Goal: Information Seeking & Learning: Learn about a topic

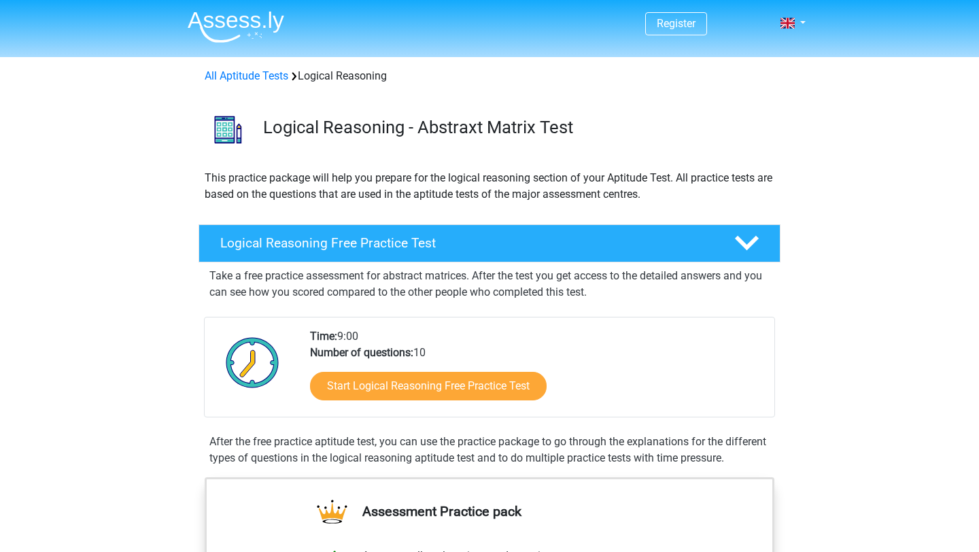
scroll to position [68, 0]
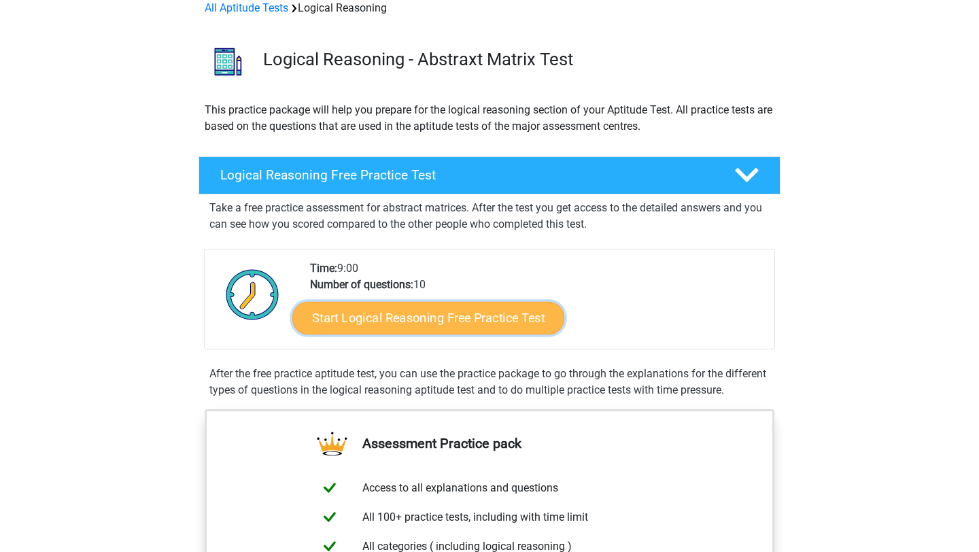
click at [375, 317] on link "Start Logical Reasoning Free Practice Test" at bounding box center [428, 317] width 272 height 33
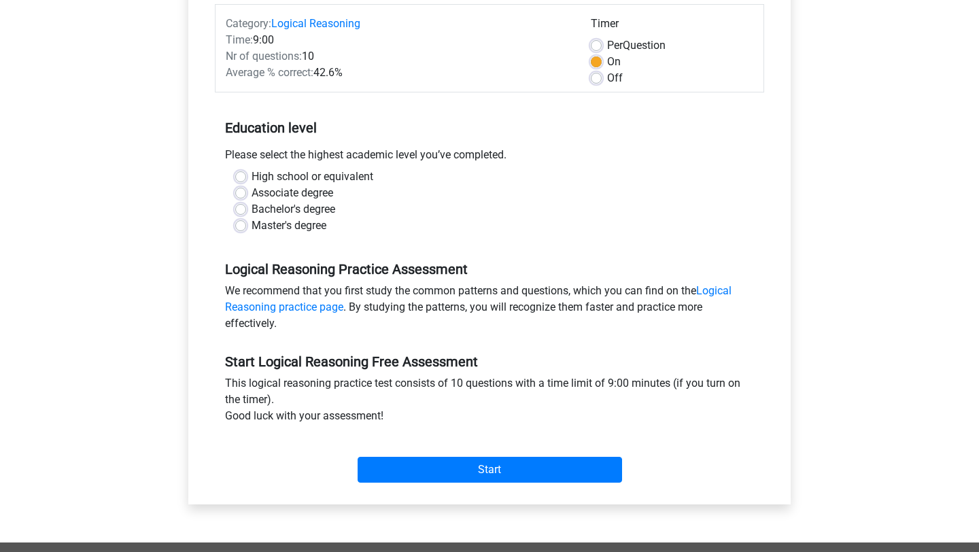
scroll to position [139, 0]
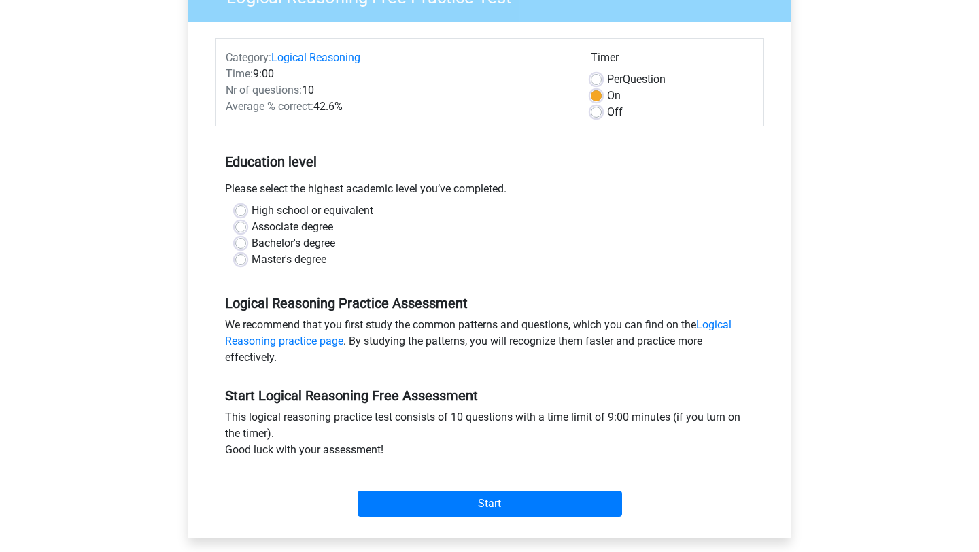
click at [436, 487] on div "Start" at bounding box center [489, 493] width 549 height 48
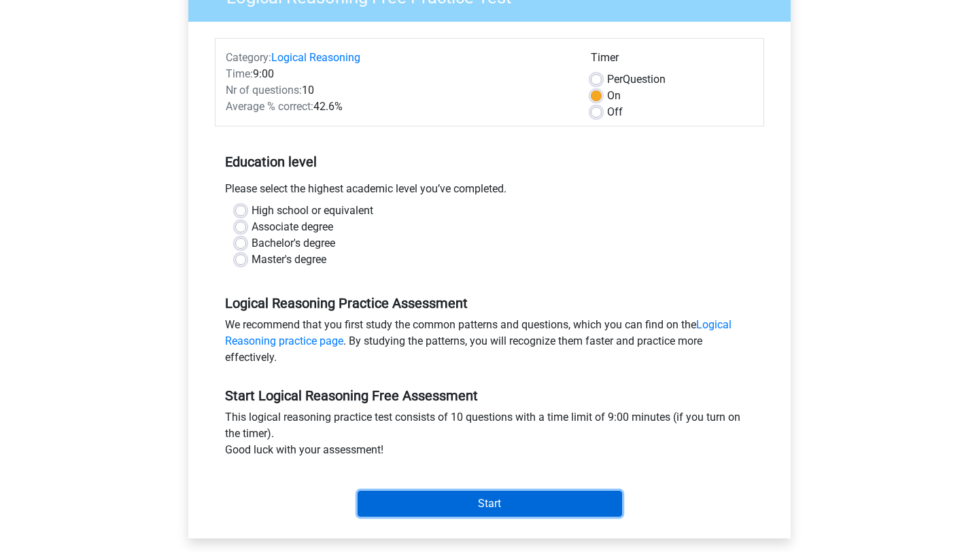
click at [436, 502] on input "Start" at bounding box center [490, 504] width 264 height 26
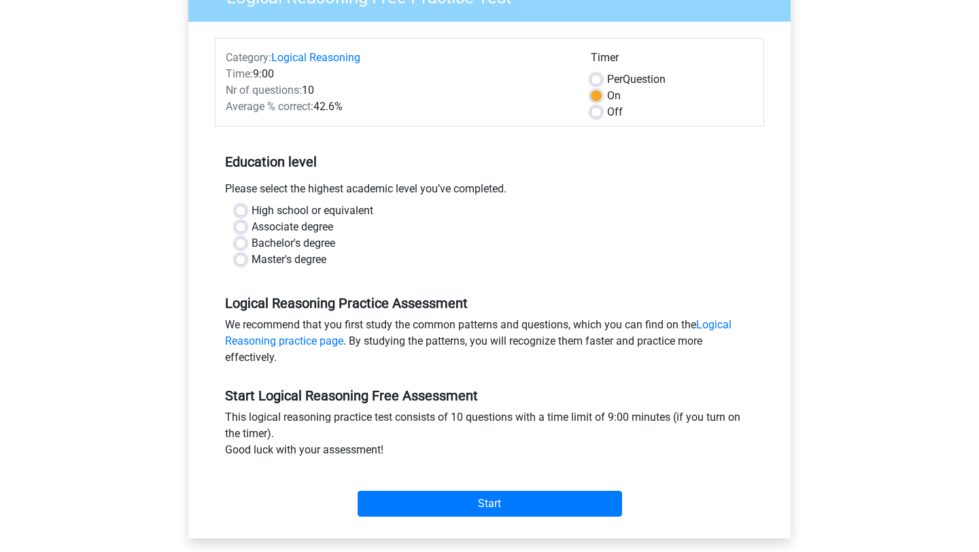
click at [252, 256] on label "Master's degree" at bounding box center [289, 260] width 75 height 16
click at [241, 256] on input "Master's degree" at bounding box center [240, 259] width 11 height 14
radio input "true"
click at [441, 526] on div "Category: Logical Reasoning Time: 9:00 Nr of questions: 10 Average % correct: 4…" at bounding box center [489, 280] width 582 height 517
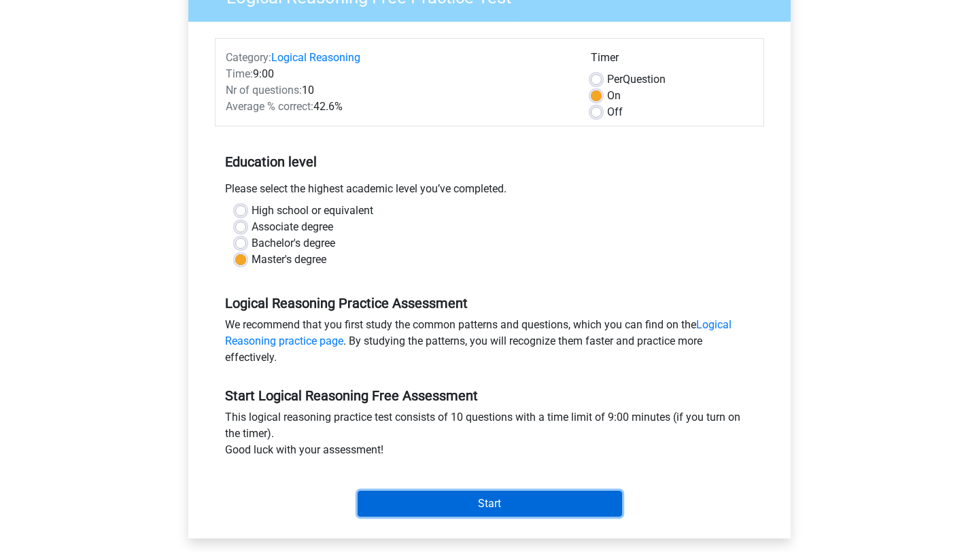
click at [509, 504] on input "Start" at bounding box center [490, 504] width 264 height 26
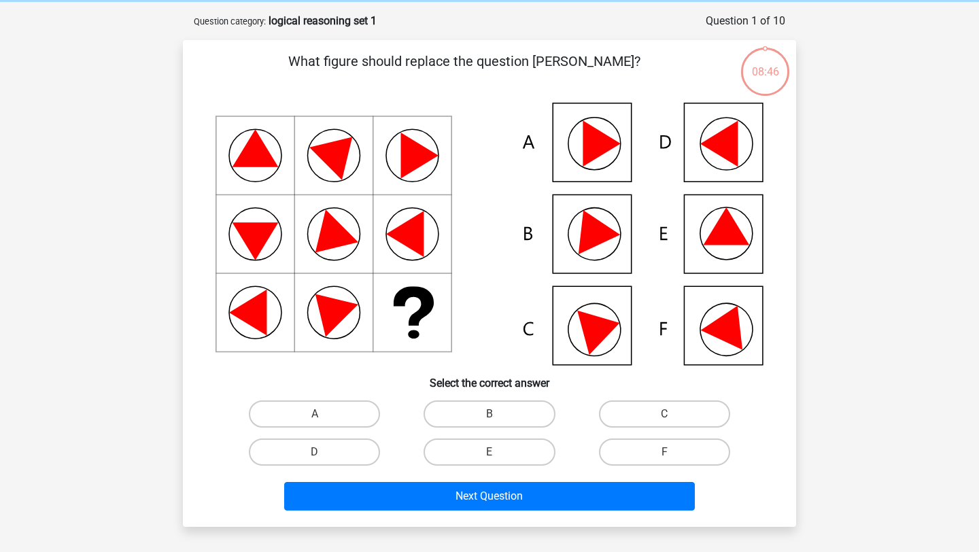
scroll to position [57, 0]
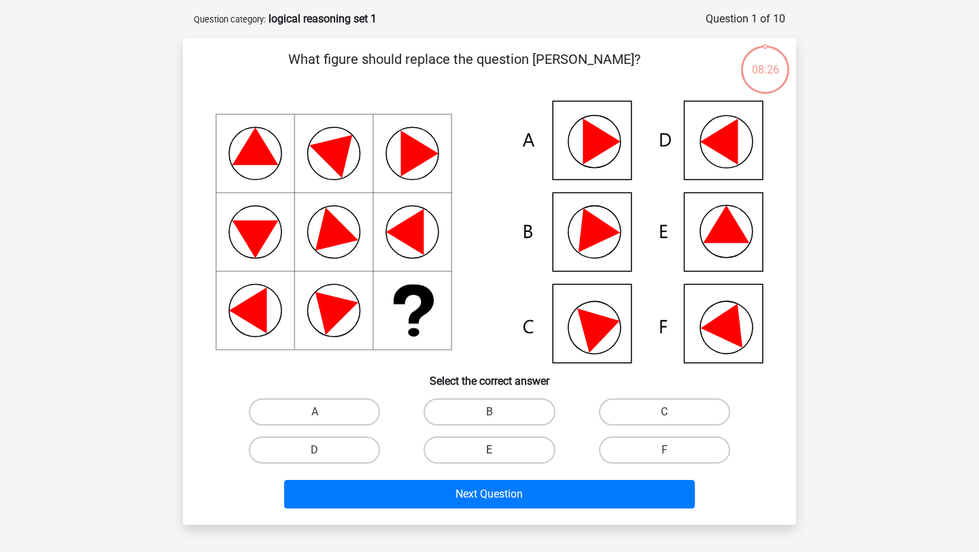
click at [513, 457] on label "E" at bounding box center [489, 449] width 131 height 27
click at [498, 457] on input "E" at bounding box center [493, 454] width 9 height 9
radio input "true"
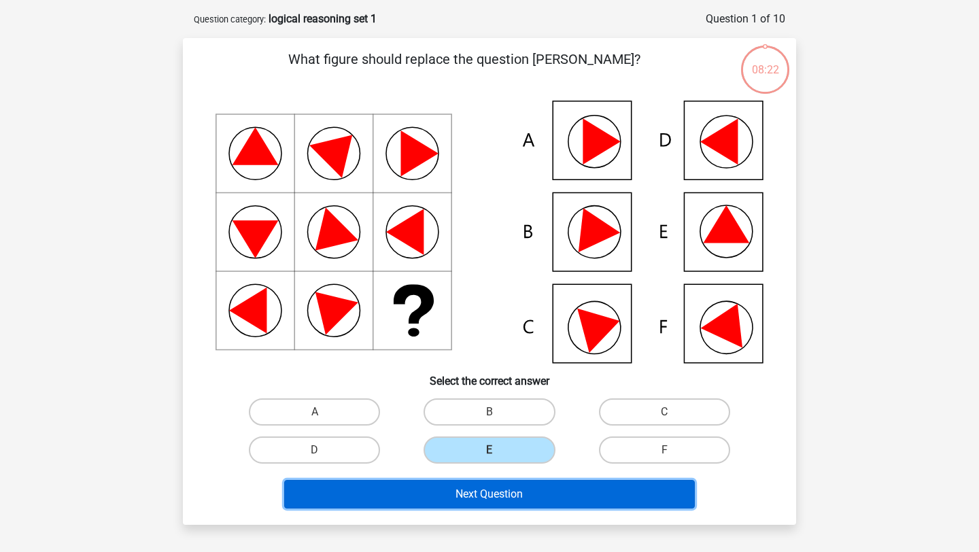
click at [554, 491] on button "Next Question" at bounding box center [489, 494] width 411 height 29
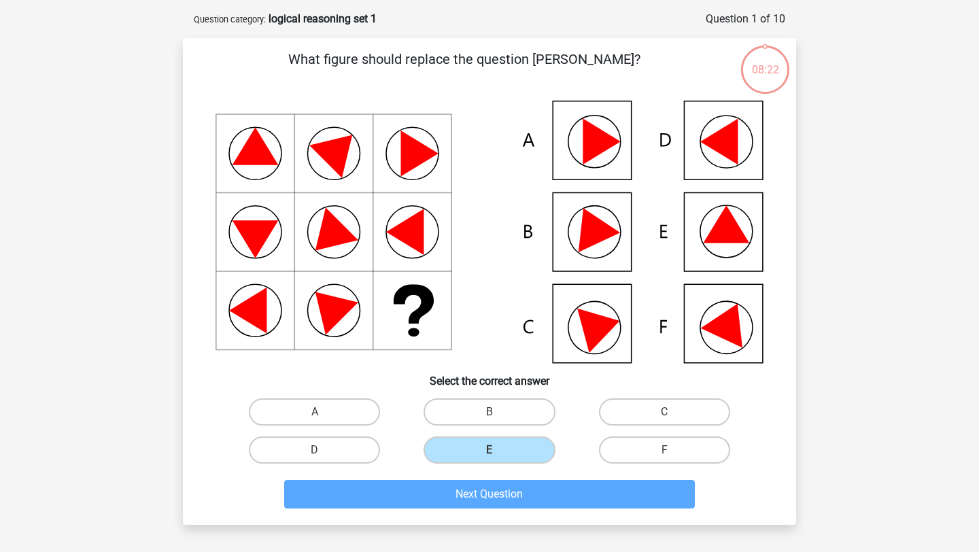
scroll to position [68, 0]
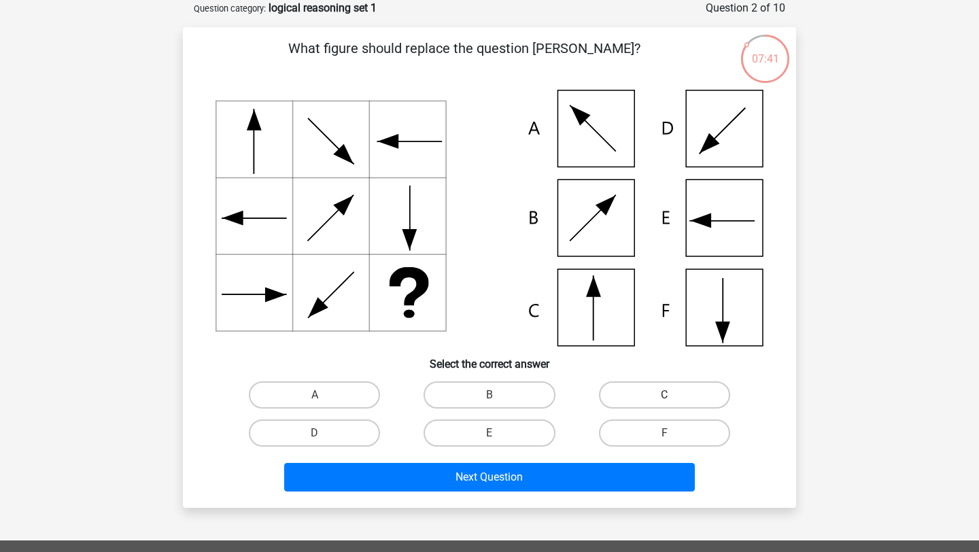
click at [682, 396] on label "C" at bounding box center [664, 394] width 131 height 27
click at [673, 396] on input "C" at bounding box center [668, 399] width 9 height 9
radio input "true"
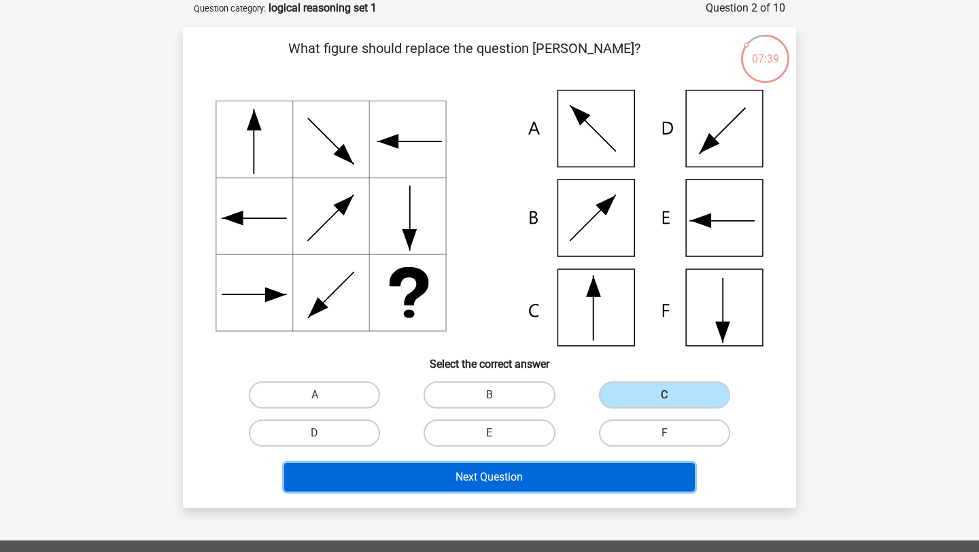
click at [586, 483] on button "Next Question" at bounding box center [489, 477] width 411 height 29
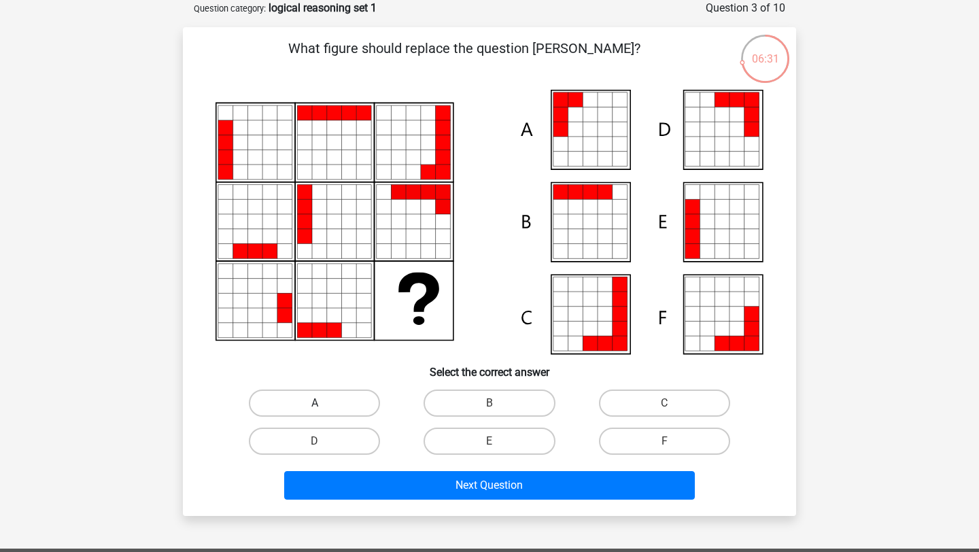
click at [339, 407] on label "A" at bounding box center [314, 403] width 131 height 27
click at [324, 407] on input "A" at bounding box center [319, 407] width 9 height 9
radio input "true"
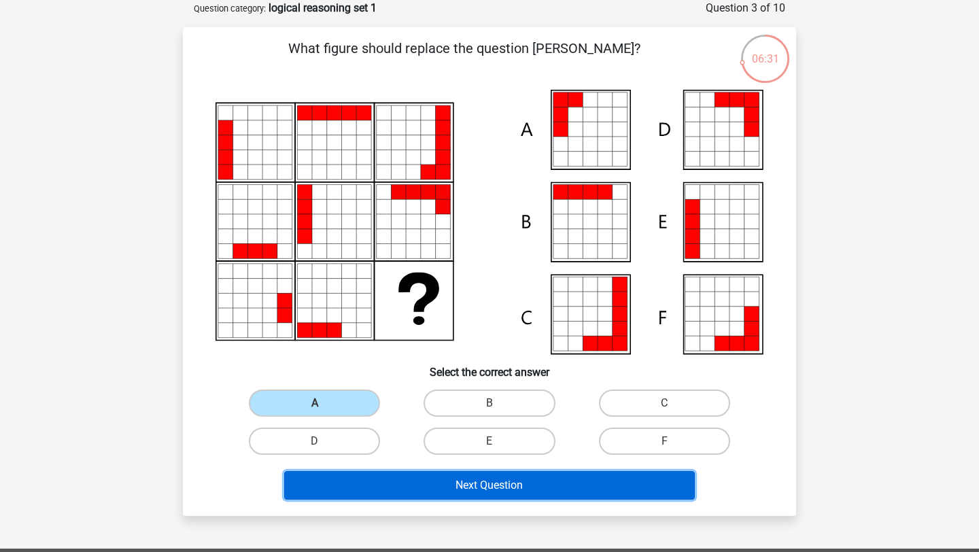
click at [447, 496] on button "Next Question" at bounding box center [489, 485] width 411 height 29
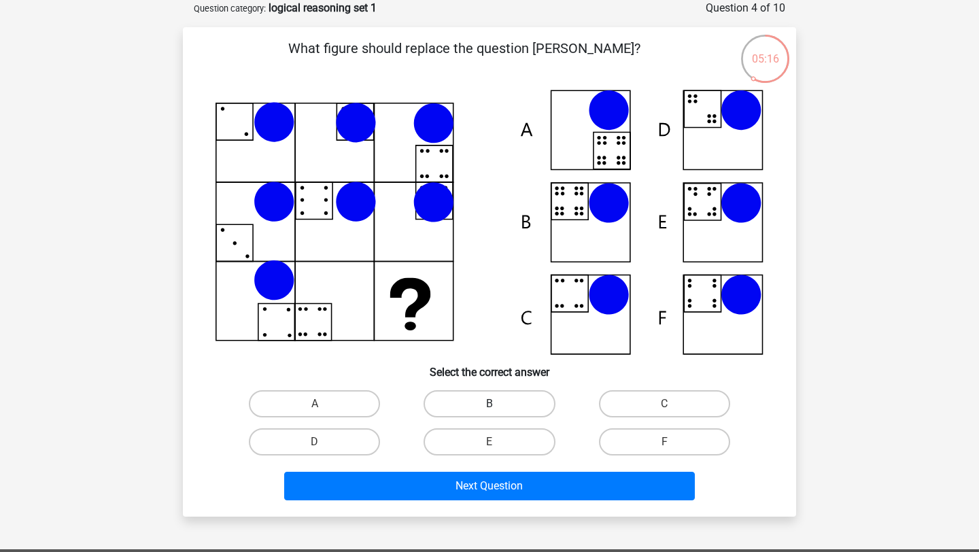
click at [454, 400] on label "B" at bounding box center [489, 403] width 131 height 27
click at [489, 404] on input "B" at bounding box center [493, 408] width 9 height 9
radio input "true"
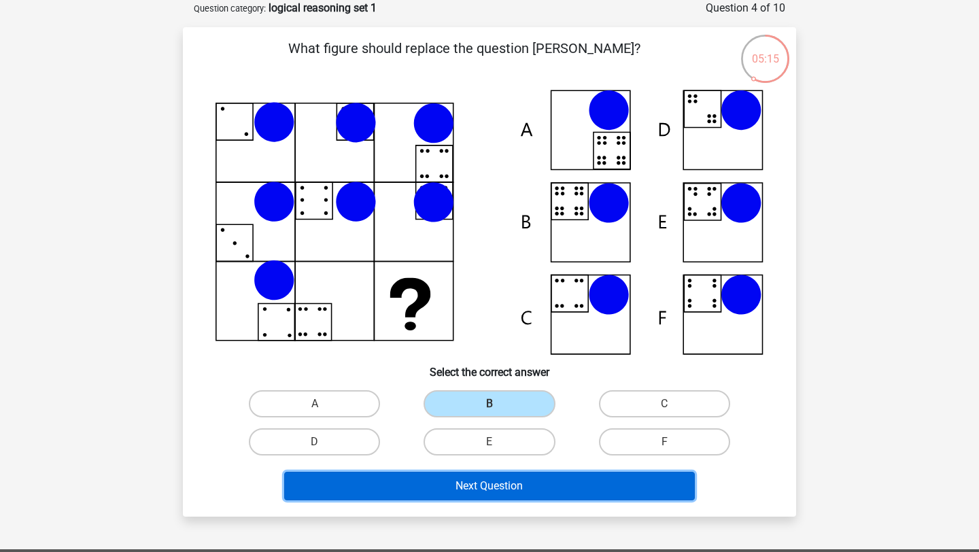
click at [469, 486] on button "Next Question" at bounding box center [489, 486] width 411 height 29
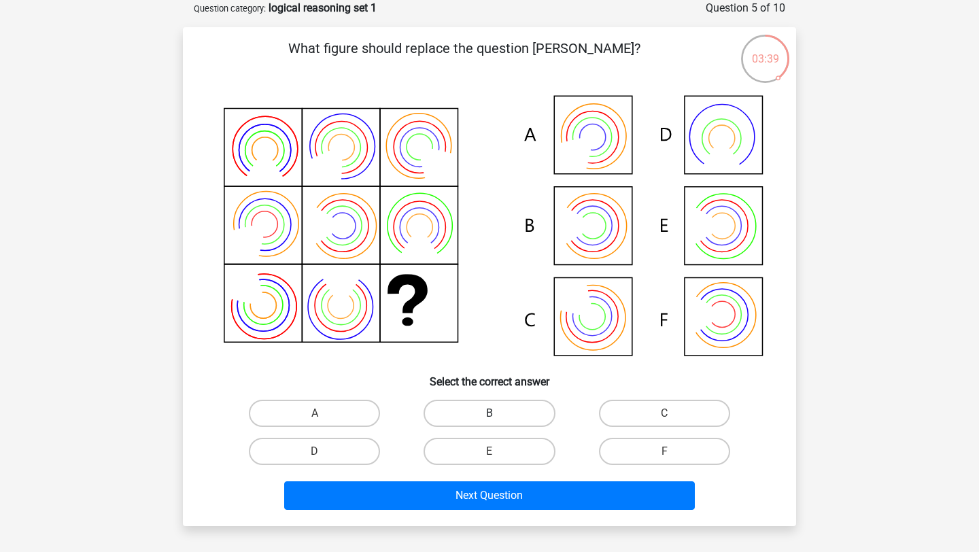
click at [499, 422] on label "B" at bounding box center [489, 413] width 131 height 27
click at [498, 422] on input "B" at bounding box center [493, 417] width 9 height 9
radio input "true"
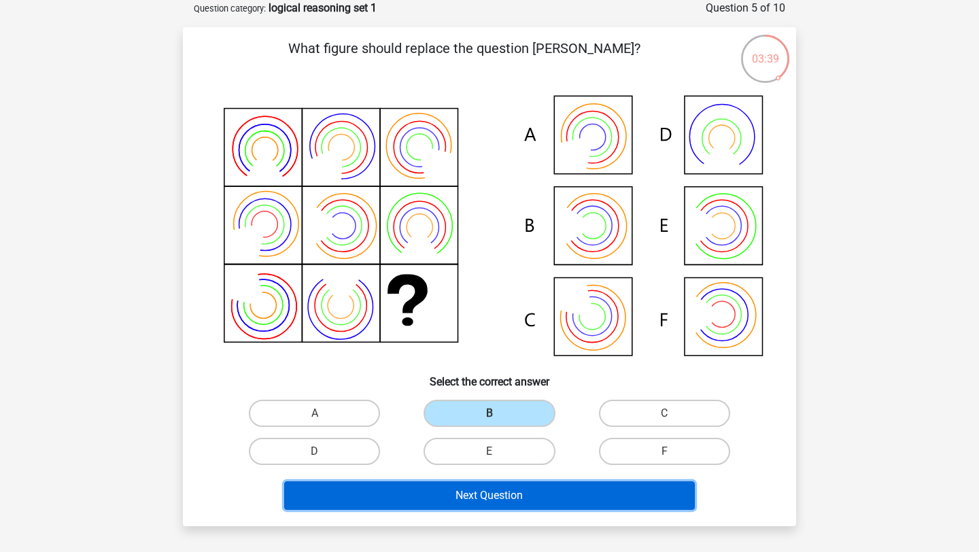
click at [517, 487] on button "Next Question" at bounding box center [489, 495] width 411 height 29
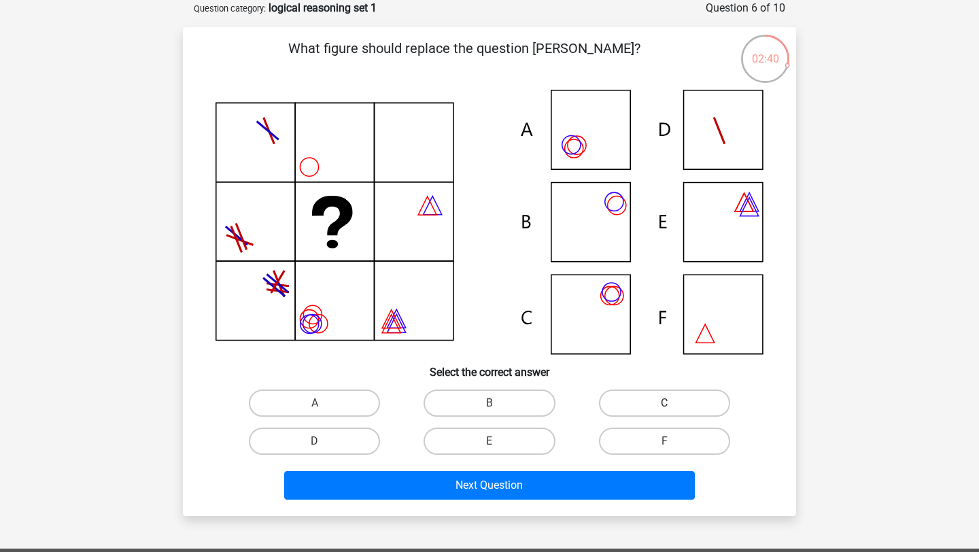
click at [641, 402] on label "C" at bounding box center [664, 403] width 131 height 27
click at [664, 403] on input "C" at bounding box center [668, 407] width 9 height 9
radio input "true"
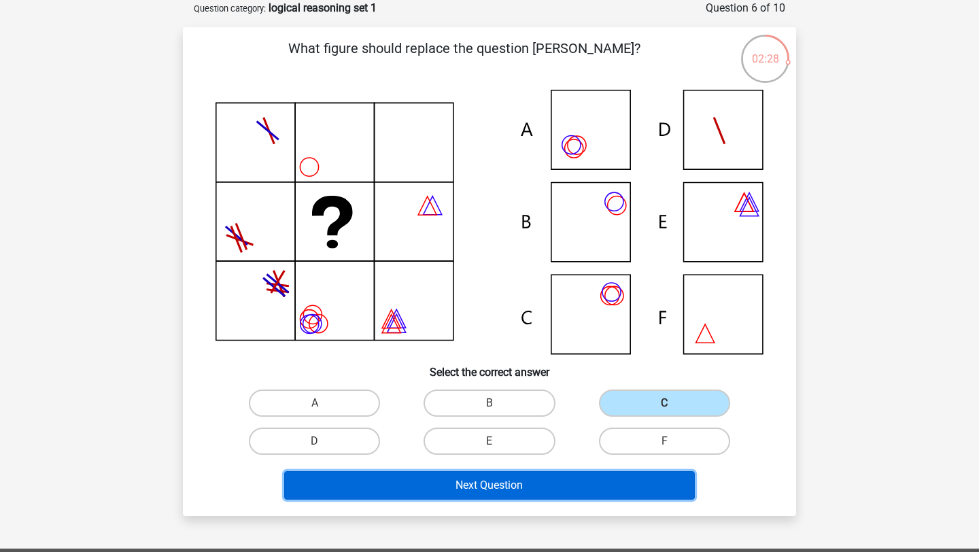
click at [592, 485] on button "Next Question" at bounding box center [489, 485] width 411 height 29
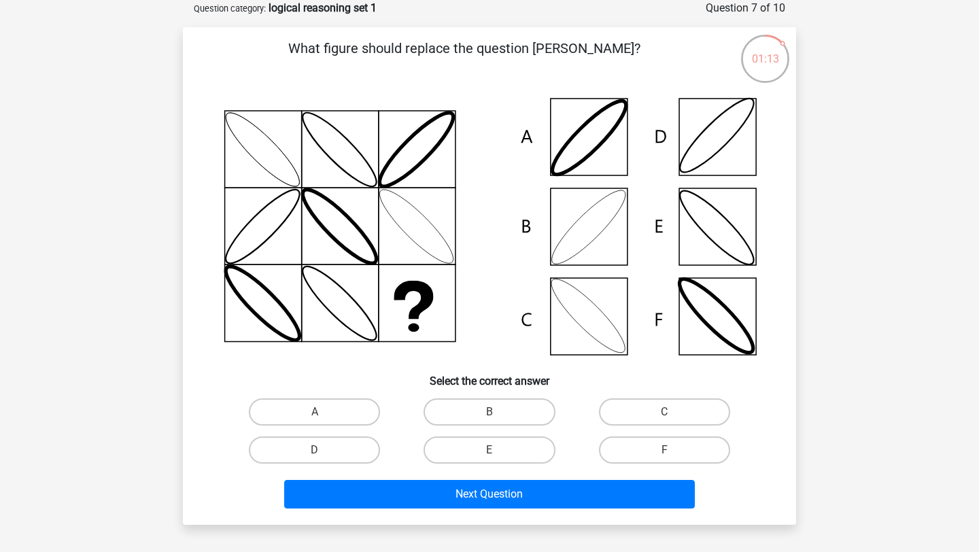
click at [497, 416] on input "B" at bounding box center [493, 416] width 9 height 9
radio input "true"
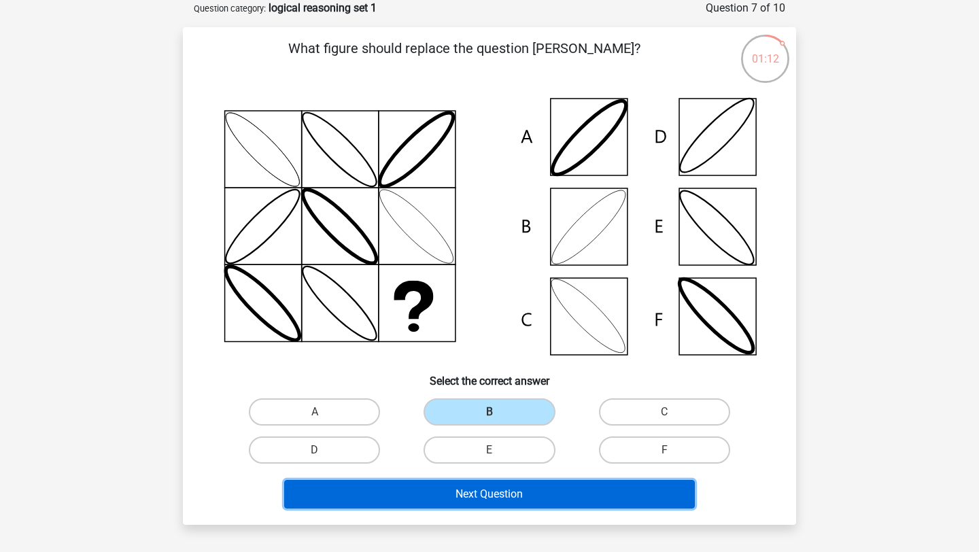
click at [511, 492] on button "Next Question" at bounding box center [489, 494] width 411 height 29
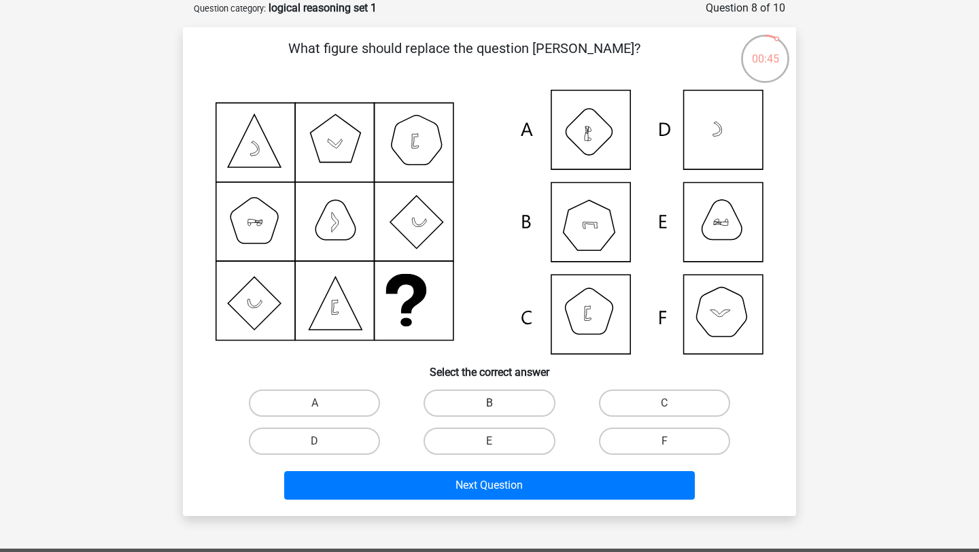
click at [513, 401] on label "B" at bounding box center [489, 403] width 131 height 27
click at [498, 403] on input "B" at bounding box center [493, 407] width 9 height 9
radio input "true"
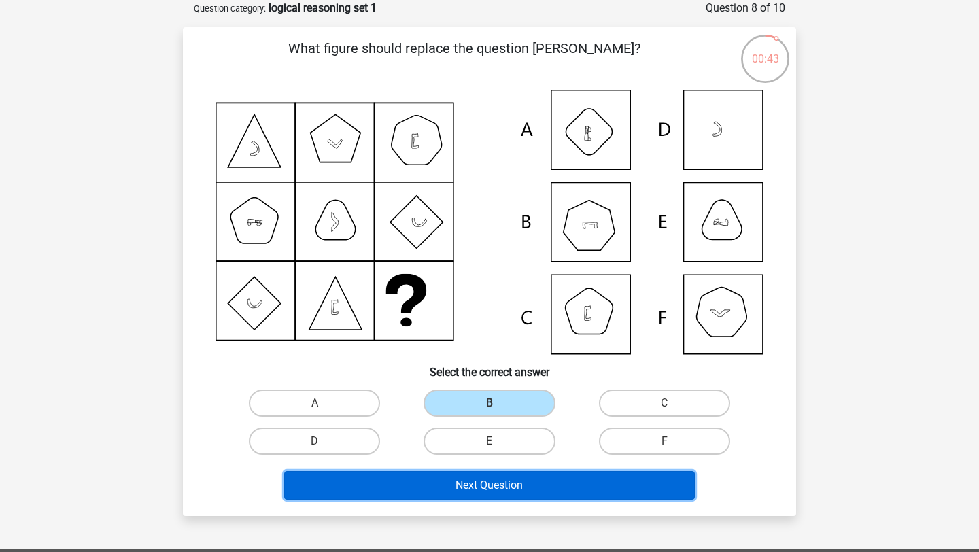
click at [516, 487] on button "Next Question" at bounding box center [489, 485] width 411 height 29
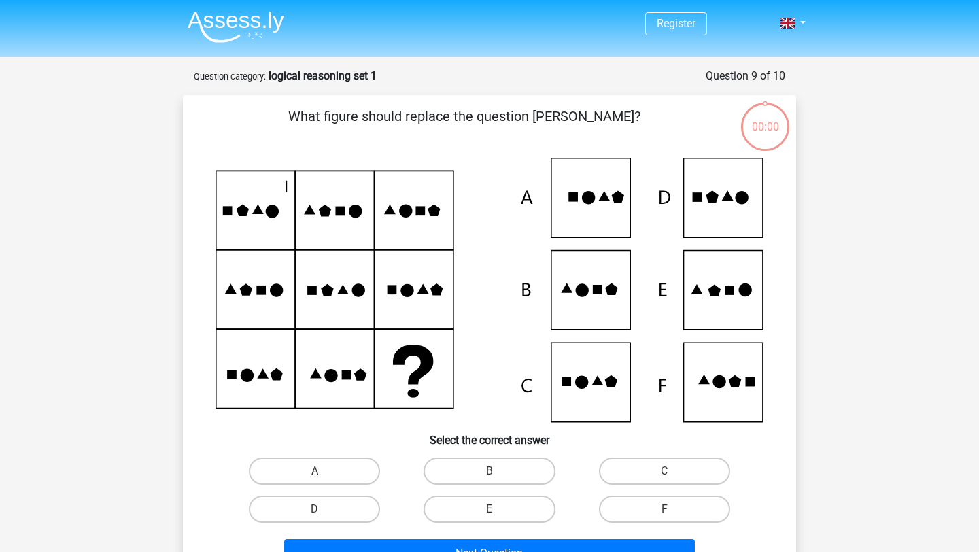
scroll to position [68, 0]
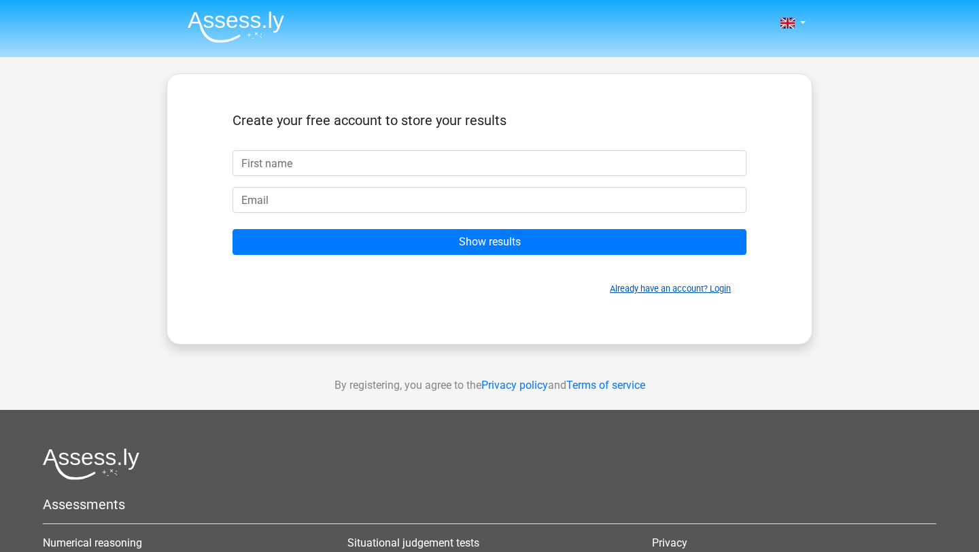
click at [697, 288] on link "Already have an account? Login" at bounding box center [670, 288] width 121 height 10
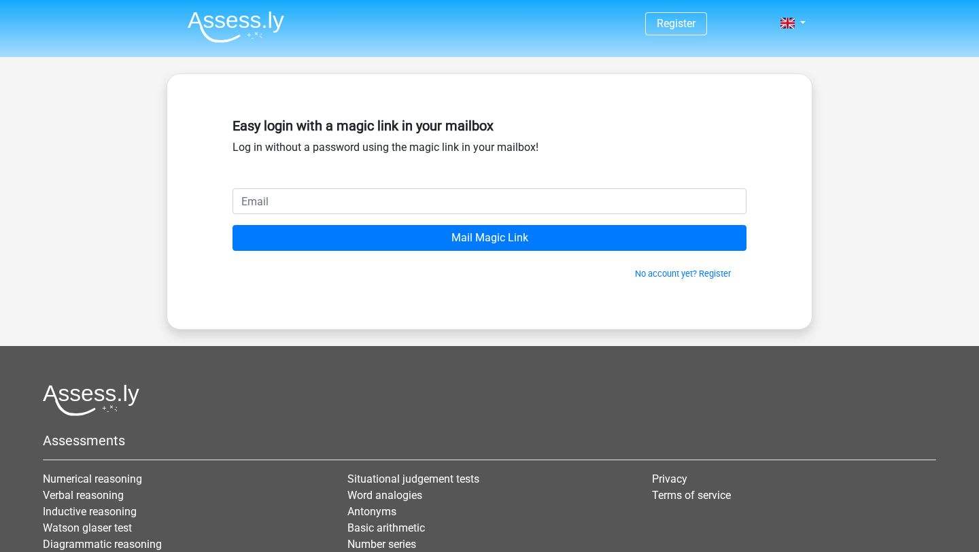
click at [462, 205] on input "email" at bounding box center [489, 201] width 514 height 26
type input "[EMAIL_ADDRESS][DOMAIN_NAME]"
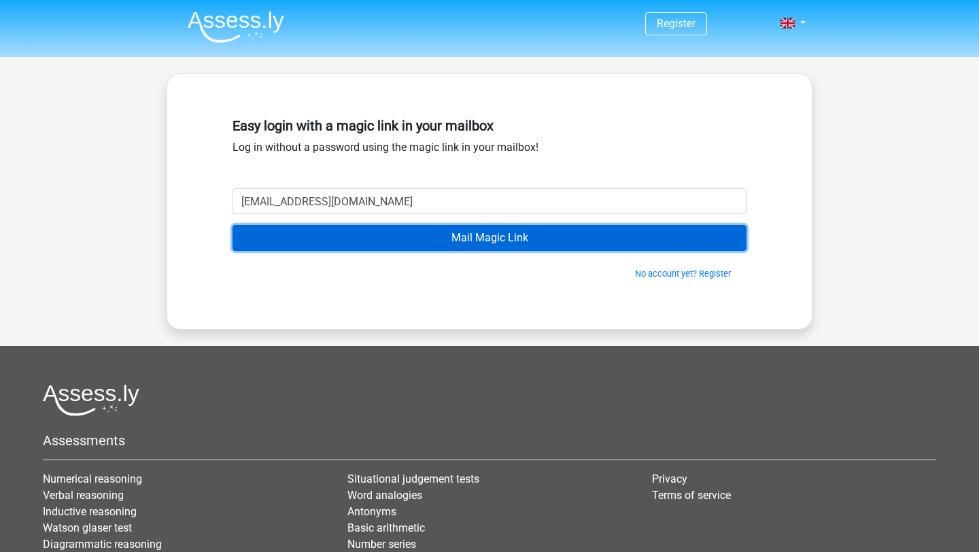
click at [427, 238] on input "Mail Magic Link" at bounding box center [489, 238] width 514 height 26
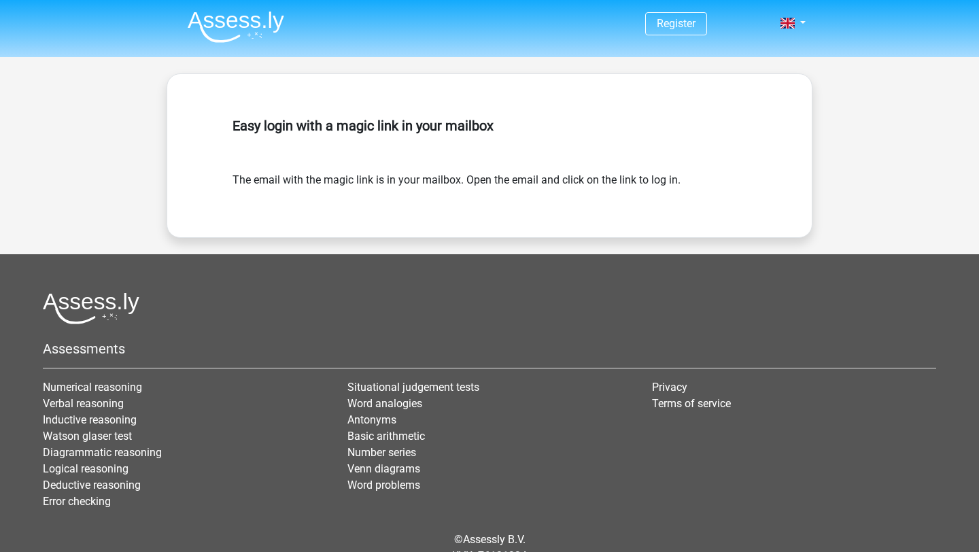
drag, startPoint x: 358, startPoint y: 188, endPoint x: 492, endPoint y: 169, distance: 135.9
click at [492, 169] on div "Easy login with a magic link in your mailbox The email with the magic link is i…" at bounding box center [489, 156] width 579 height 98
click at [492, 169] on div "Easy login with a magic link in your mailbox" at bounding box center [489, 142] width 514 height 60
click at [460, 169] on div "Easy login with a magic link in your mailbox" at bounding box center [489, 142] width 514 height 60
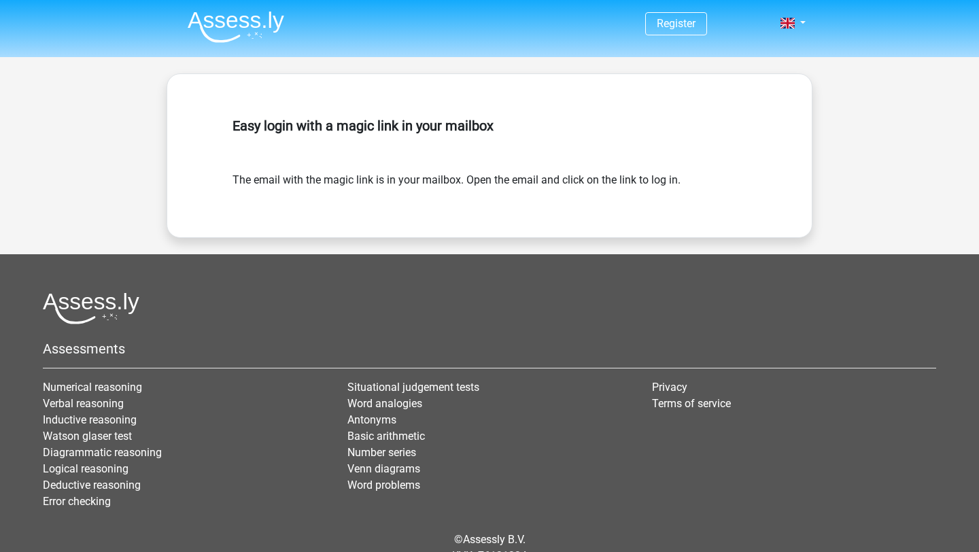
drag, startPoint x: 460, startPoint y: 175, endPoint x: 640, endPoint y: 175, distance: 179.5
click at [644, 175] on form "The email with the magic link is in your mailbox. Open the email and click on t…" at bounding box center [489, 180] width 514 height 16
click at [636, 175] on form "The email with the magic link is in your mailbox. Open the email and click on t…" at bounding box center [489, 180] width 514 height 16
drag, startPoint x: 635, startPoint y: 175, endPoint x: 263, endPoint y: 107, distance: 377.9
click at [263, 107] on div "Easy login with a magic link in your mailbox The email with the magic link is i…" at bounding box center [489, 156] width 579 height 98
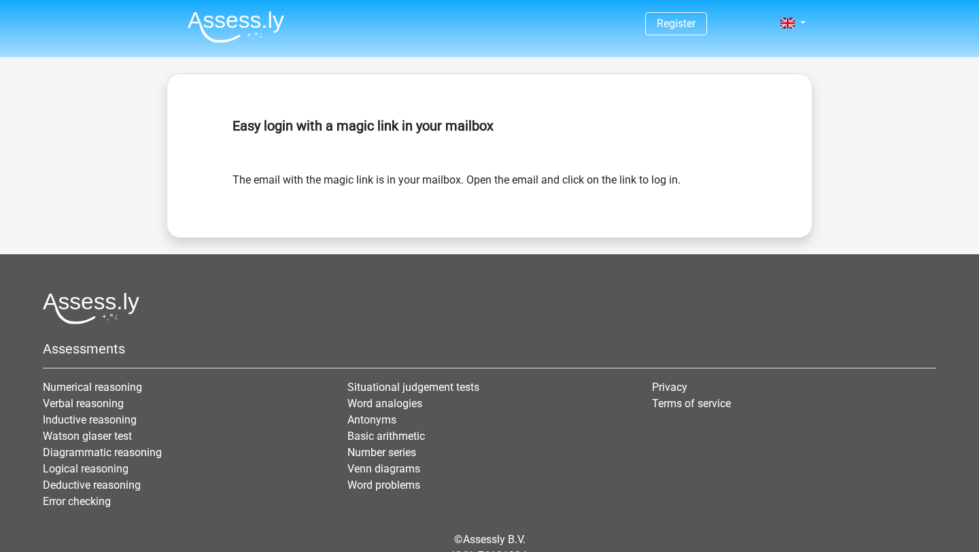
click at [263, 107] on div "Easy login with a magic link in your mailbox The email with the magic link is i…" at bounding box center [489, 156] width 579 height 98
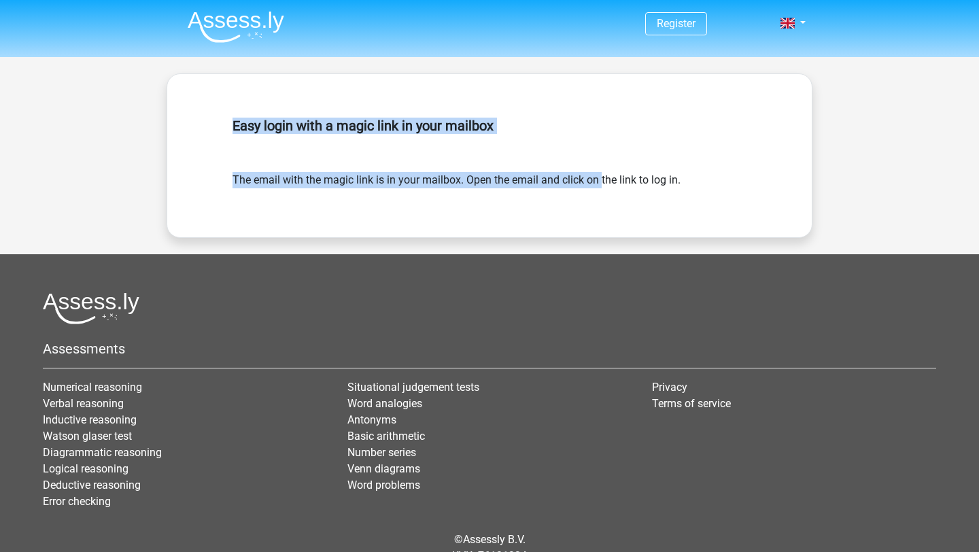
drag, startPoint x: 263, startPoint y: 107, endPoint x: 528, endPoint y: 177, distance: 274.0
click at [528, 177] on div "Easy login with a magic link in your mailbox The email with the magic link is i…" at bounding box center [489, 156] width 579 height 98
click at [528, 177] on form "The email with the magic link is in your mailbox. Open the email and click on t…" at bounding box center [489, 180] width 514 height 16
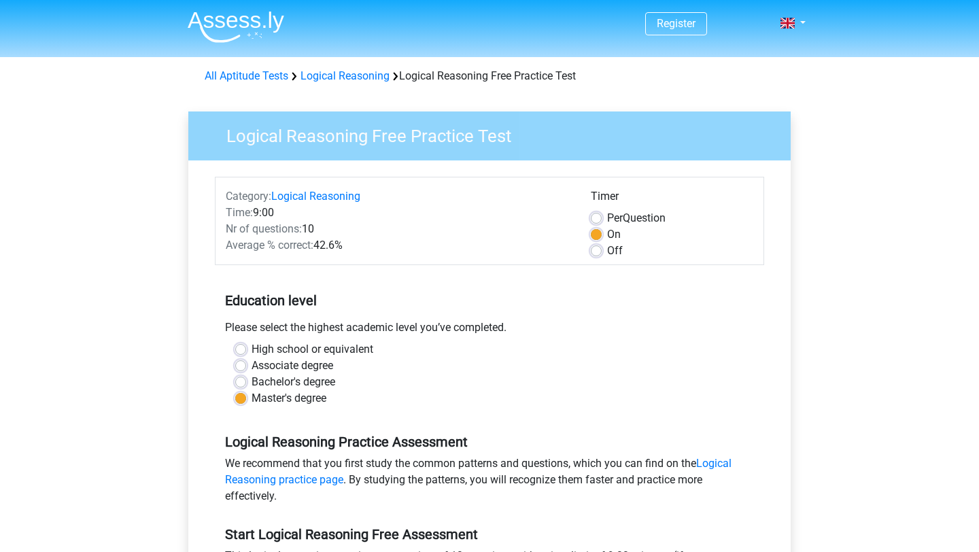
scroll to position [139, 0]
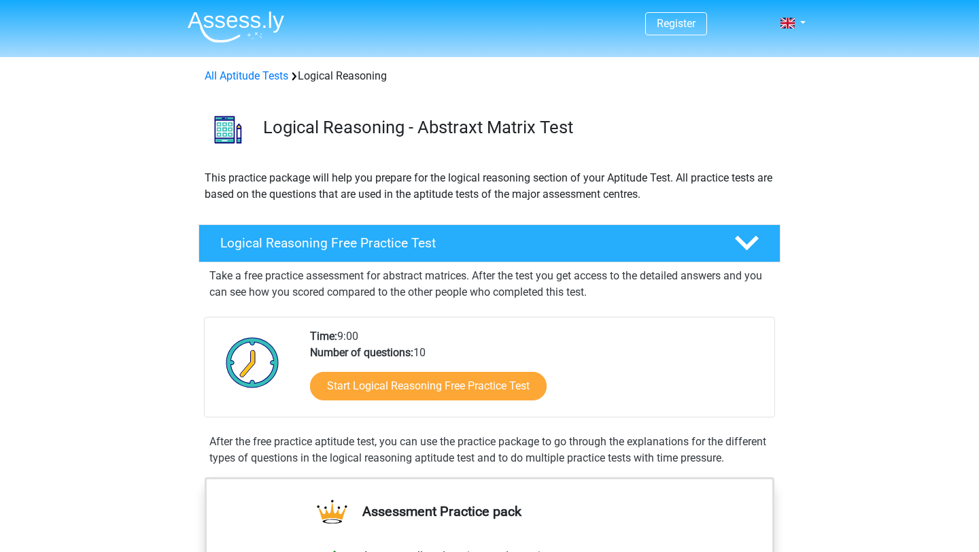
scroll to position [68, 0]
